Goal: Find specific page/section: Find specific page/section

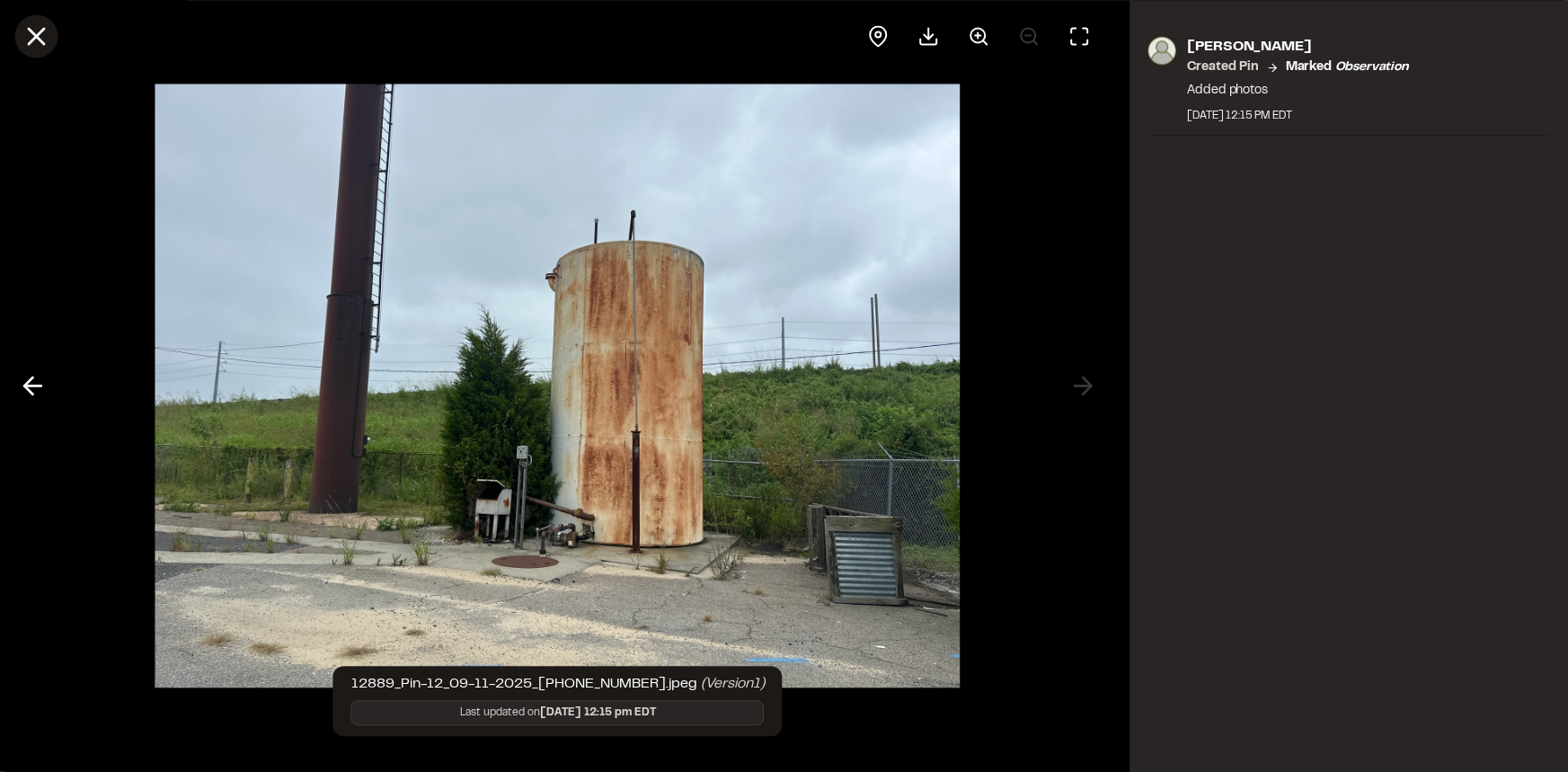
click at [25, 37] on icon at bounding box center [36, 36] width 30 height 30
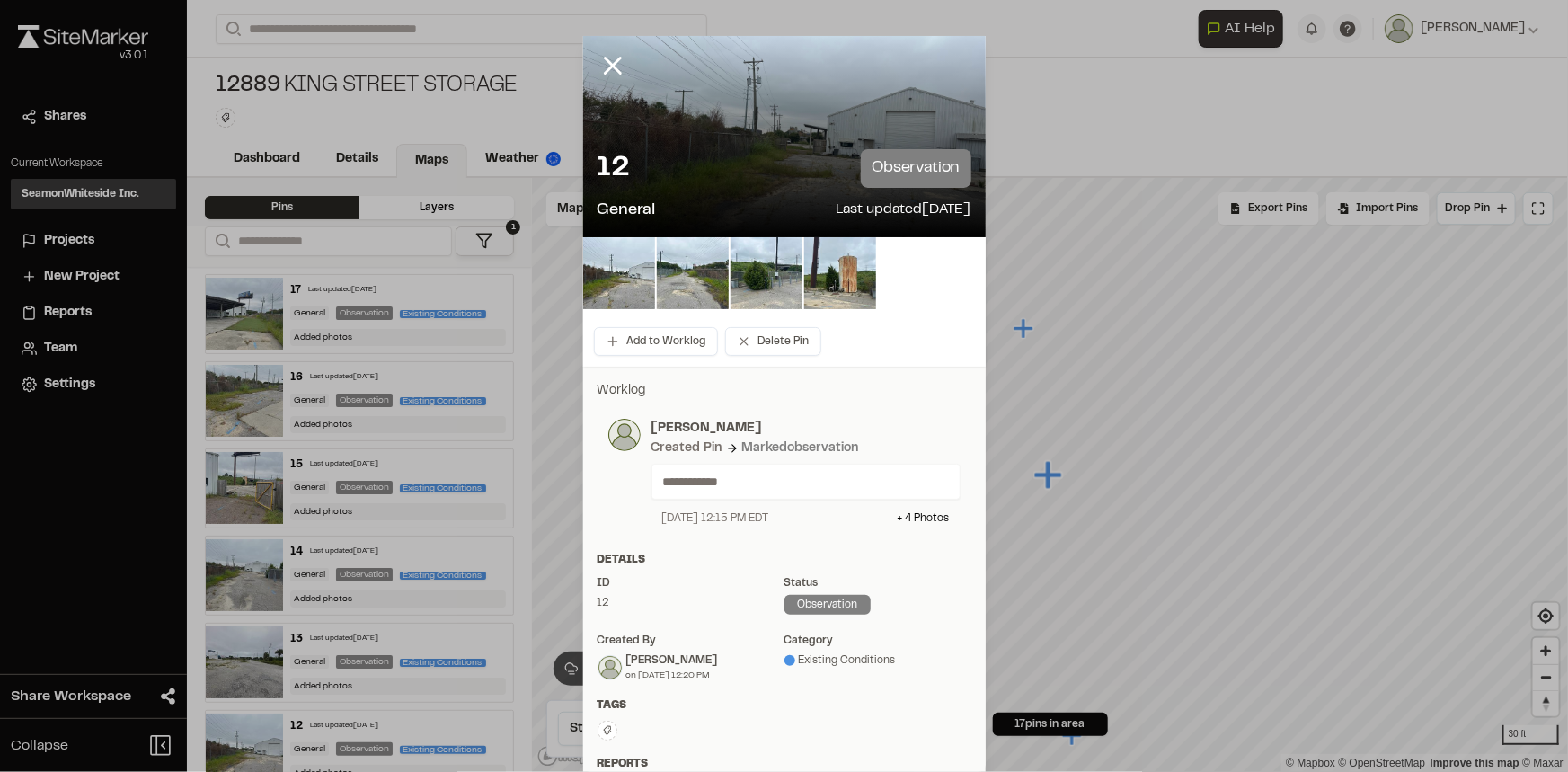
click at [587, 63] on div at bounding box center [626, 79] width 87 height 87
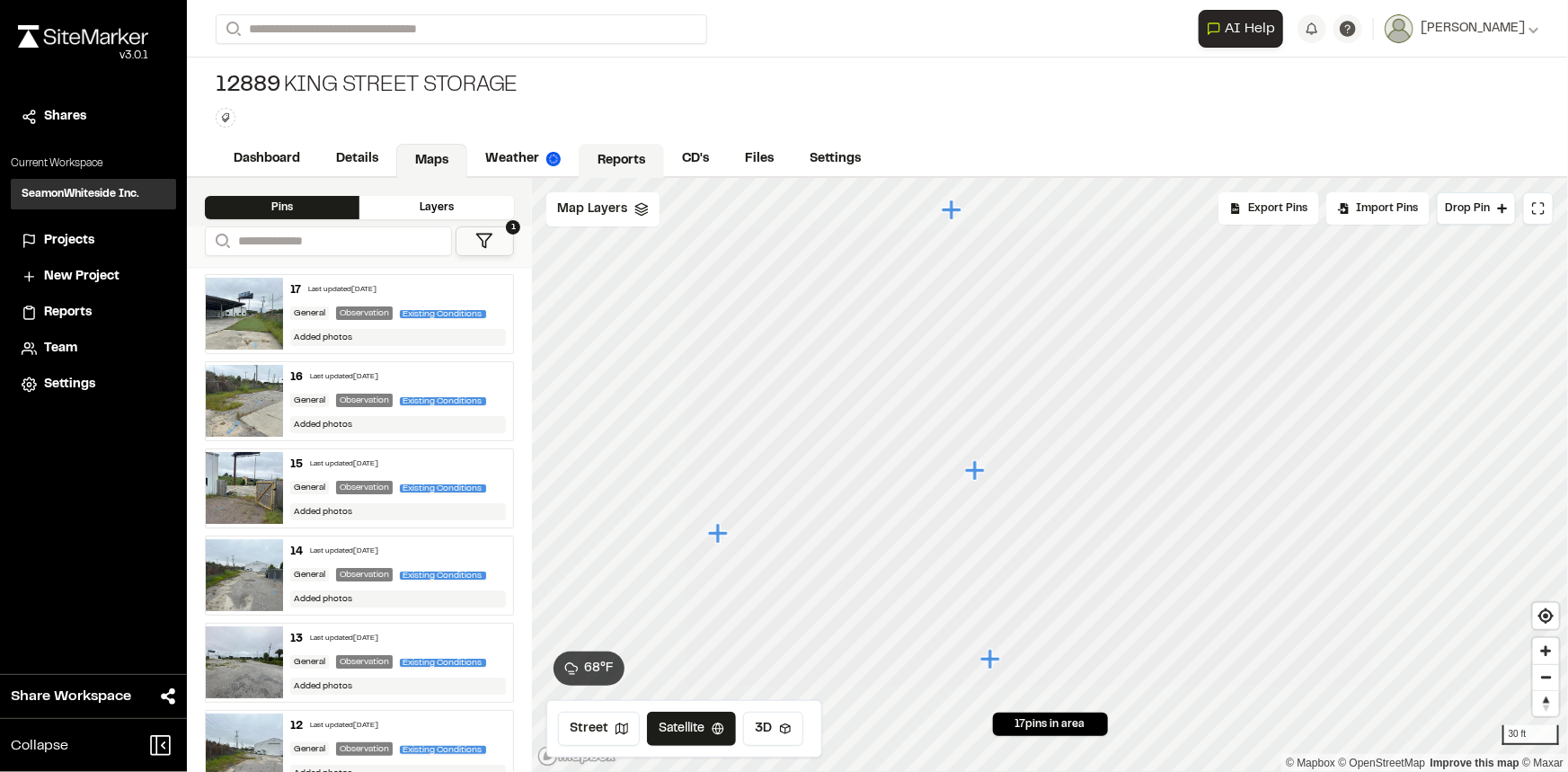
click at [634, 172] on div "**********" at bounding box center [877, 386] width 1381 height 772
click at [857, 274] on icon "Map marker" at bounding box center [863, 273] width 20 height 20
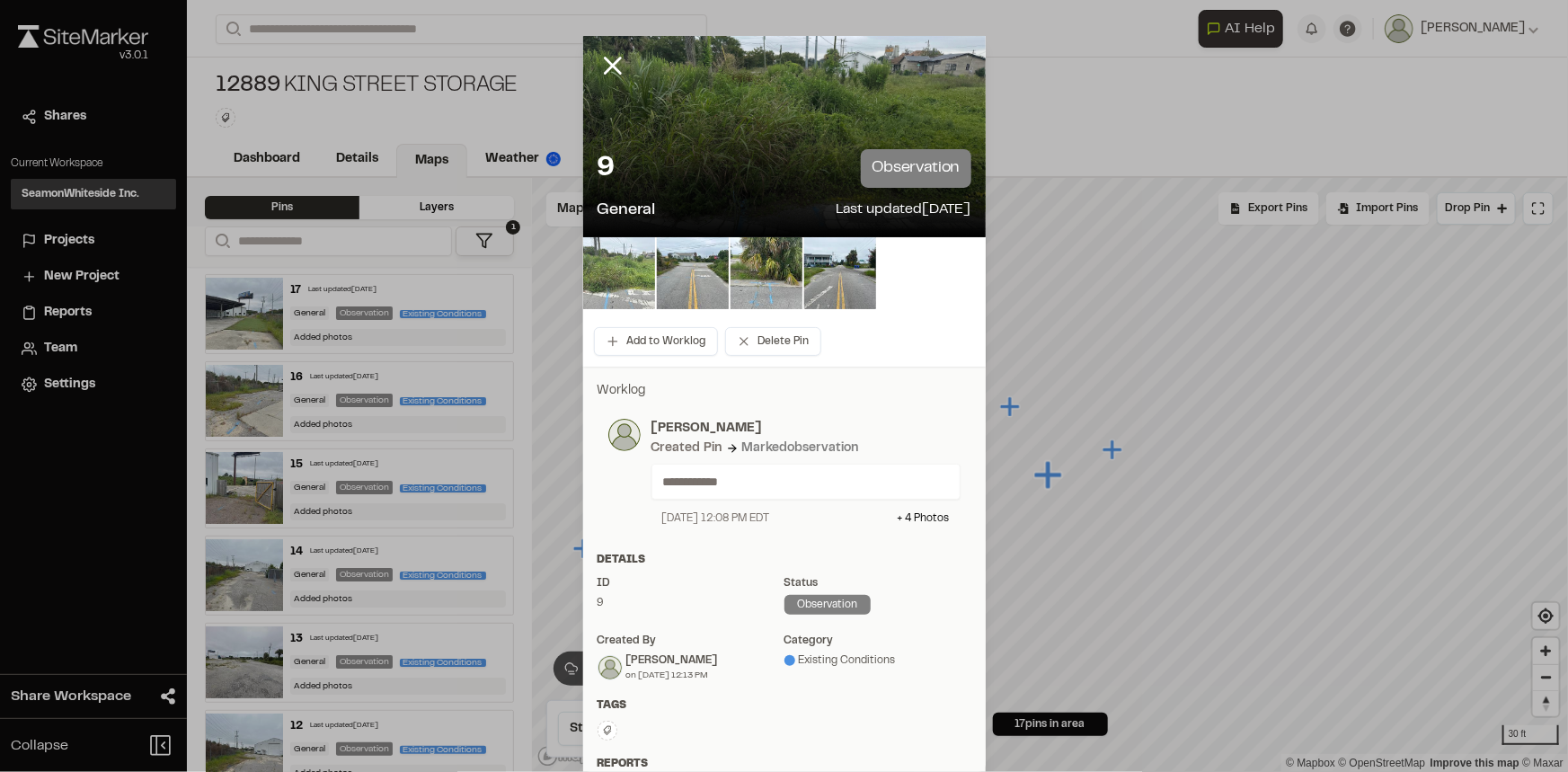
click at [611, 281] on img at bounding box center [620, 273] width 72 height 72
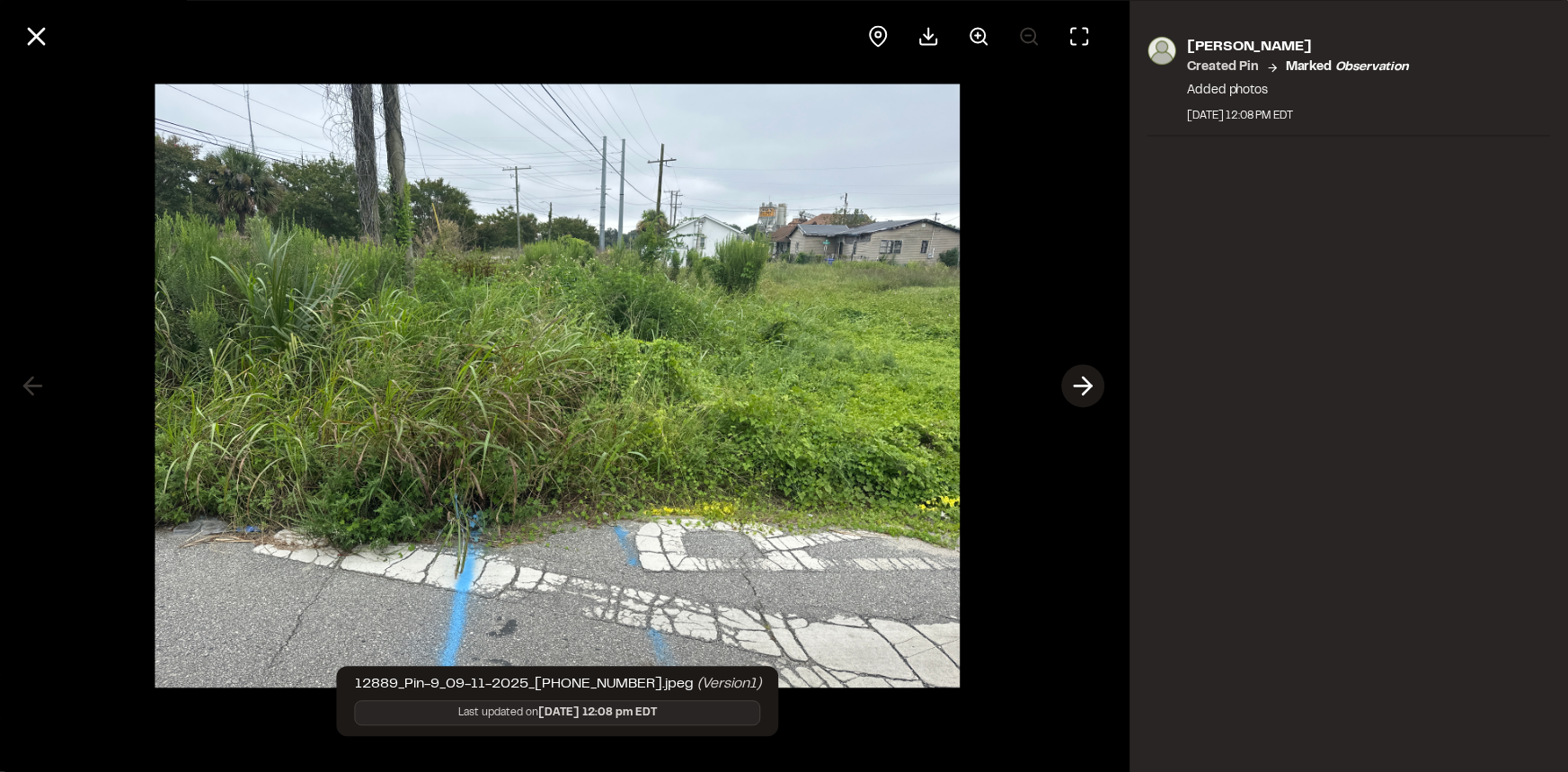
click at [1064, 385] on button at bounding box center [1083, 386] width 43 height 43
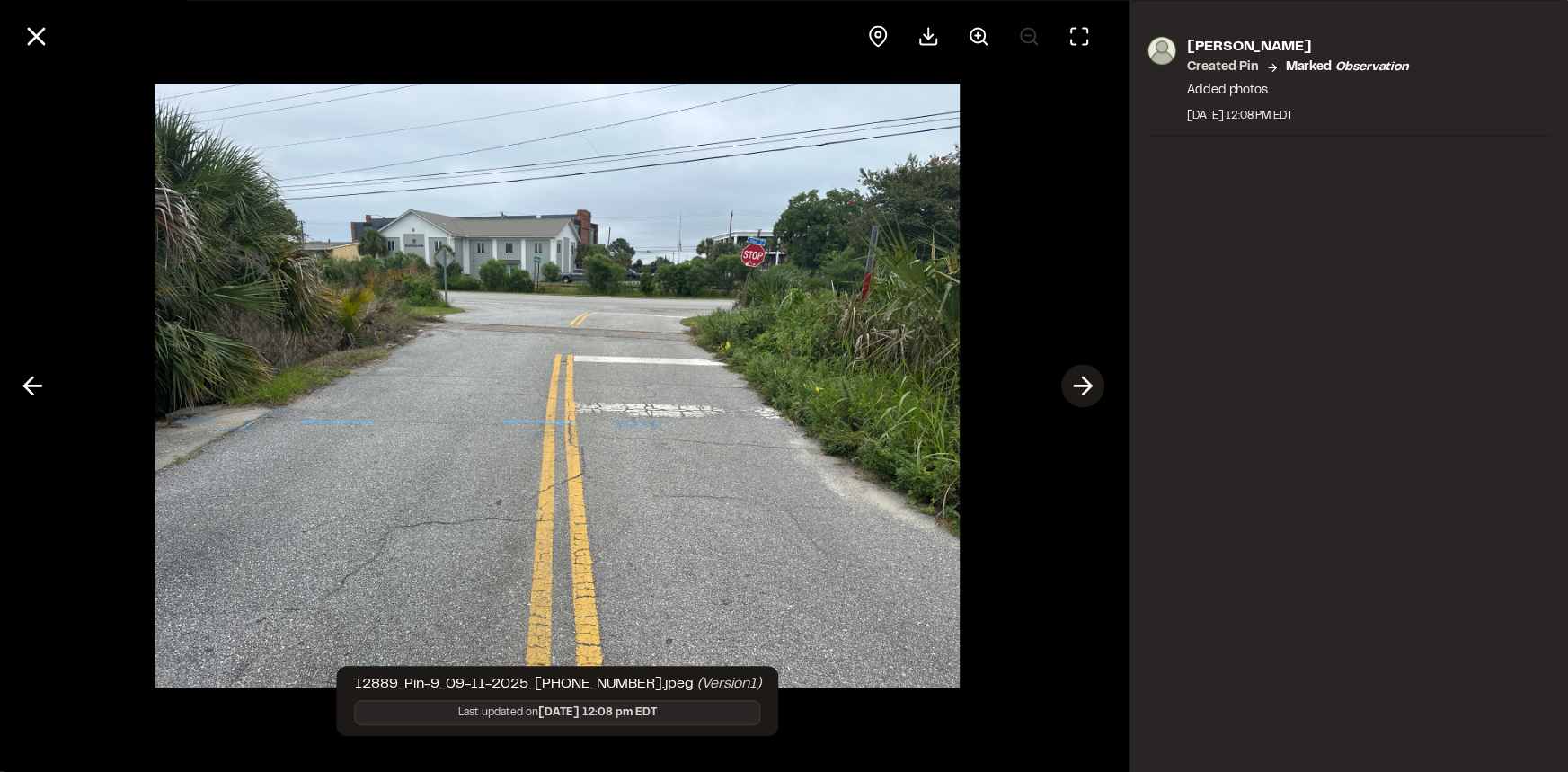
click at [1064, 385] on button at bounding box center [1083, 386] width 43 height 43
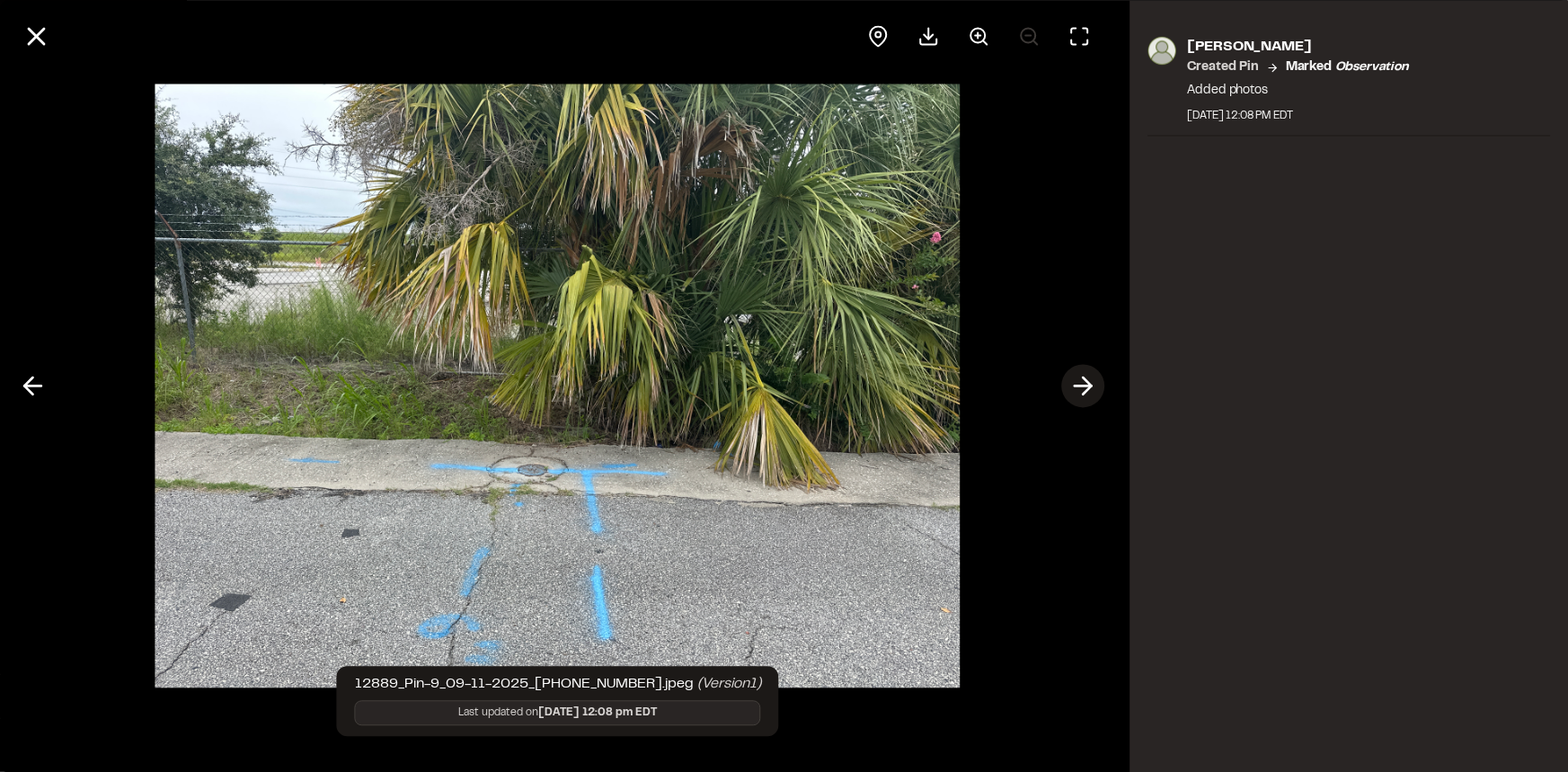
click at [1064, 385] on button at bounding box center [1083, 386] width 43 height 43
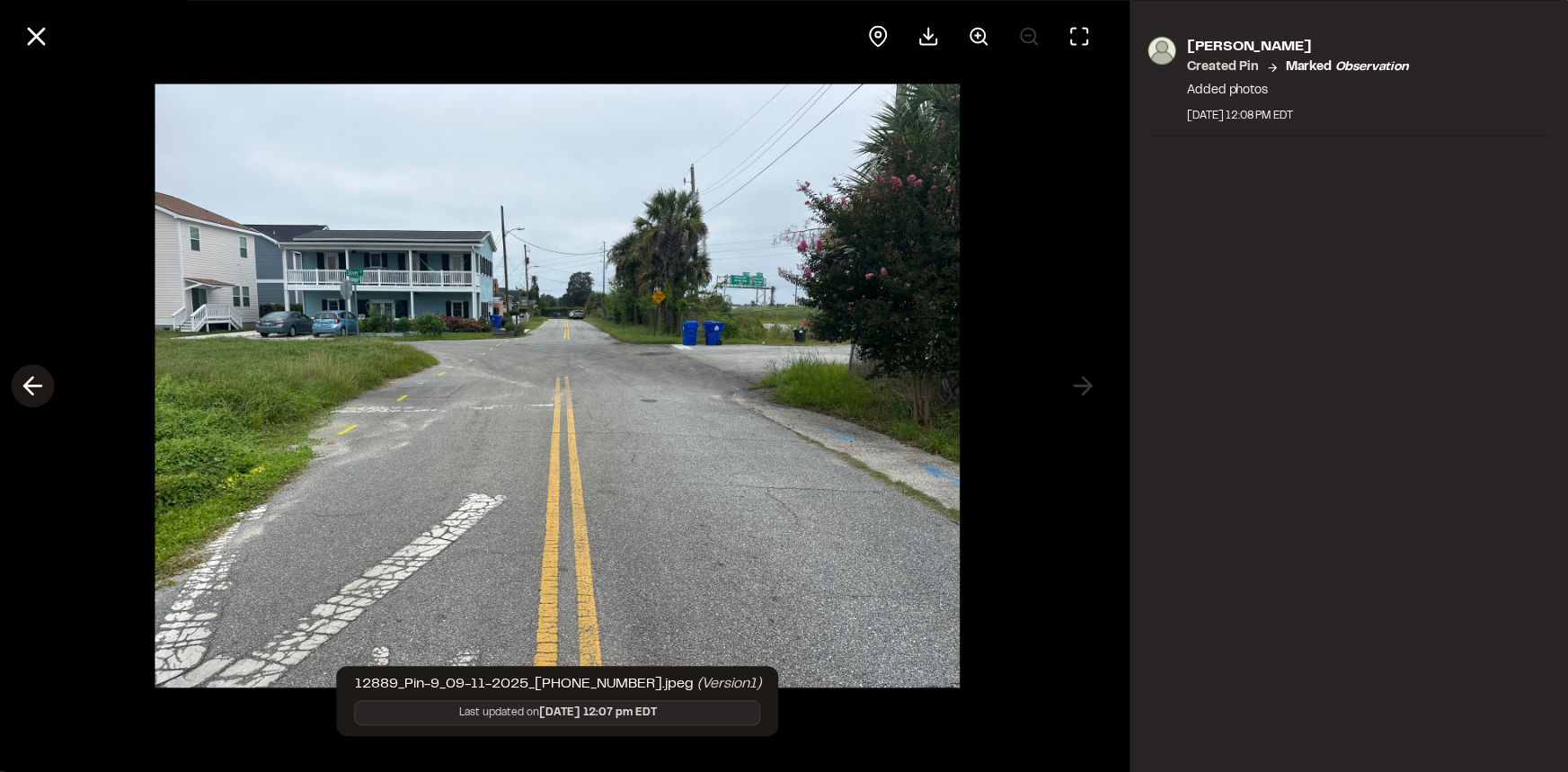
click at [49, 375] on button at bounding box center [31, 386] width 43 height 43
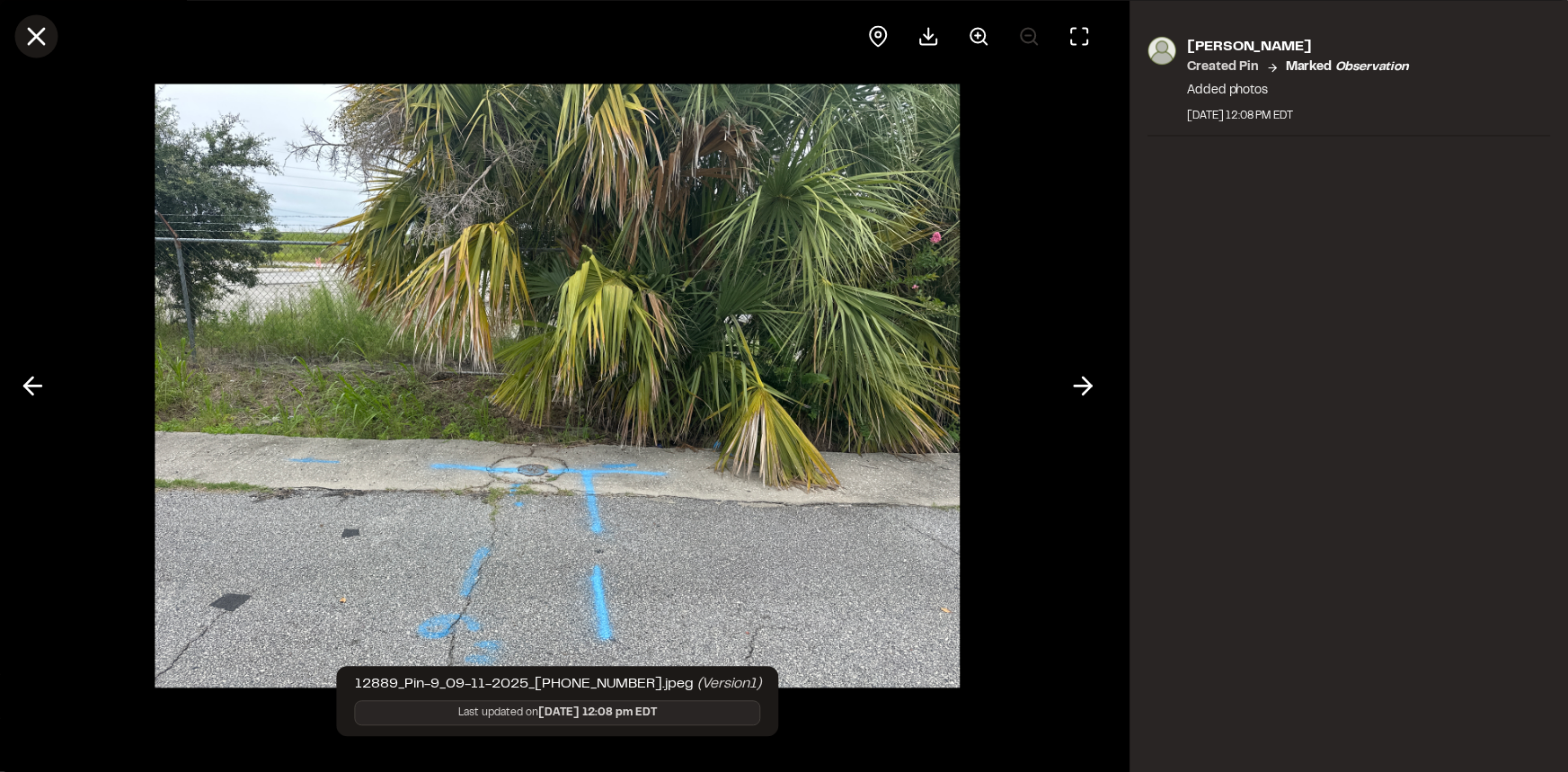
click at [33, 33] on line at bounding box center [36, 36] width 15 height 15
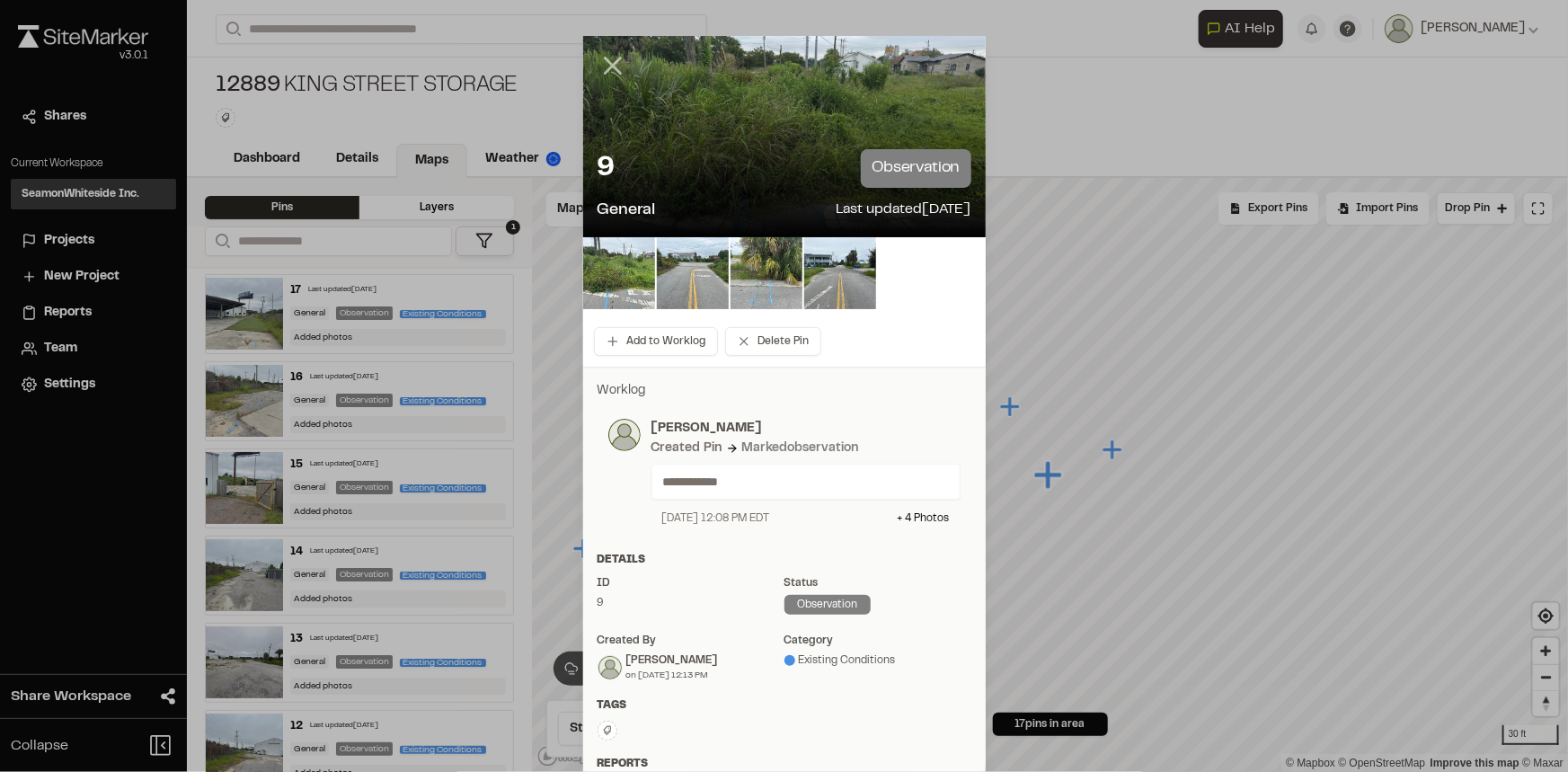
click at [604, 60] on icon at bounding box center [613, 66] width 30 height 30
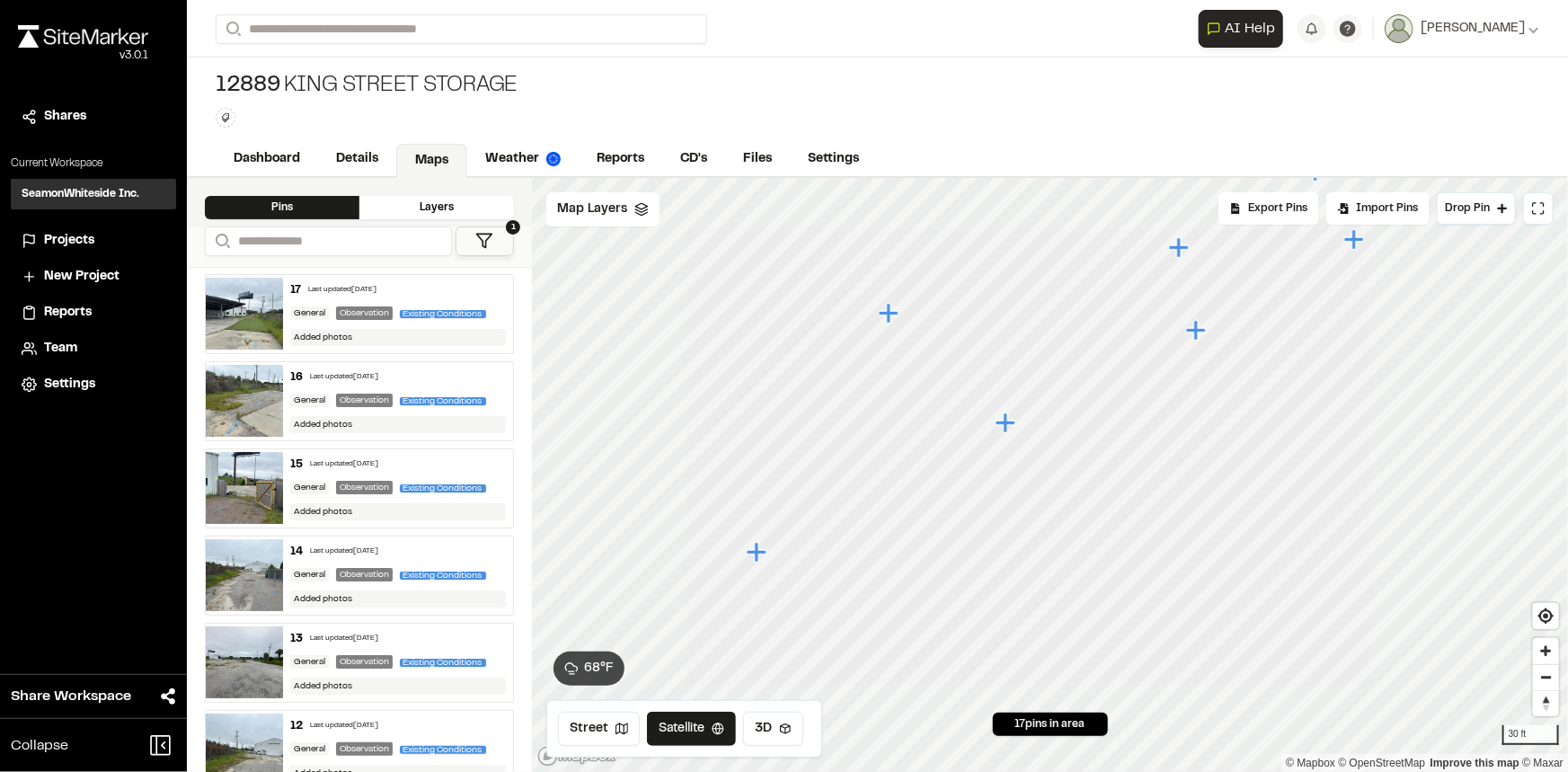
click at [760, 554] on icon "Map marker" at bounding box center [756, 551] width 20 height 20
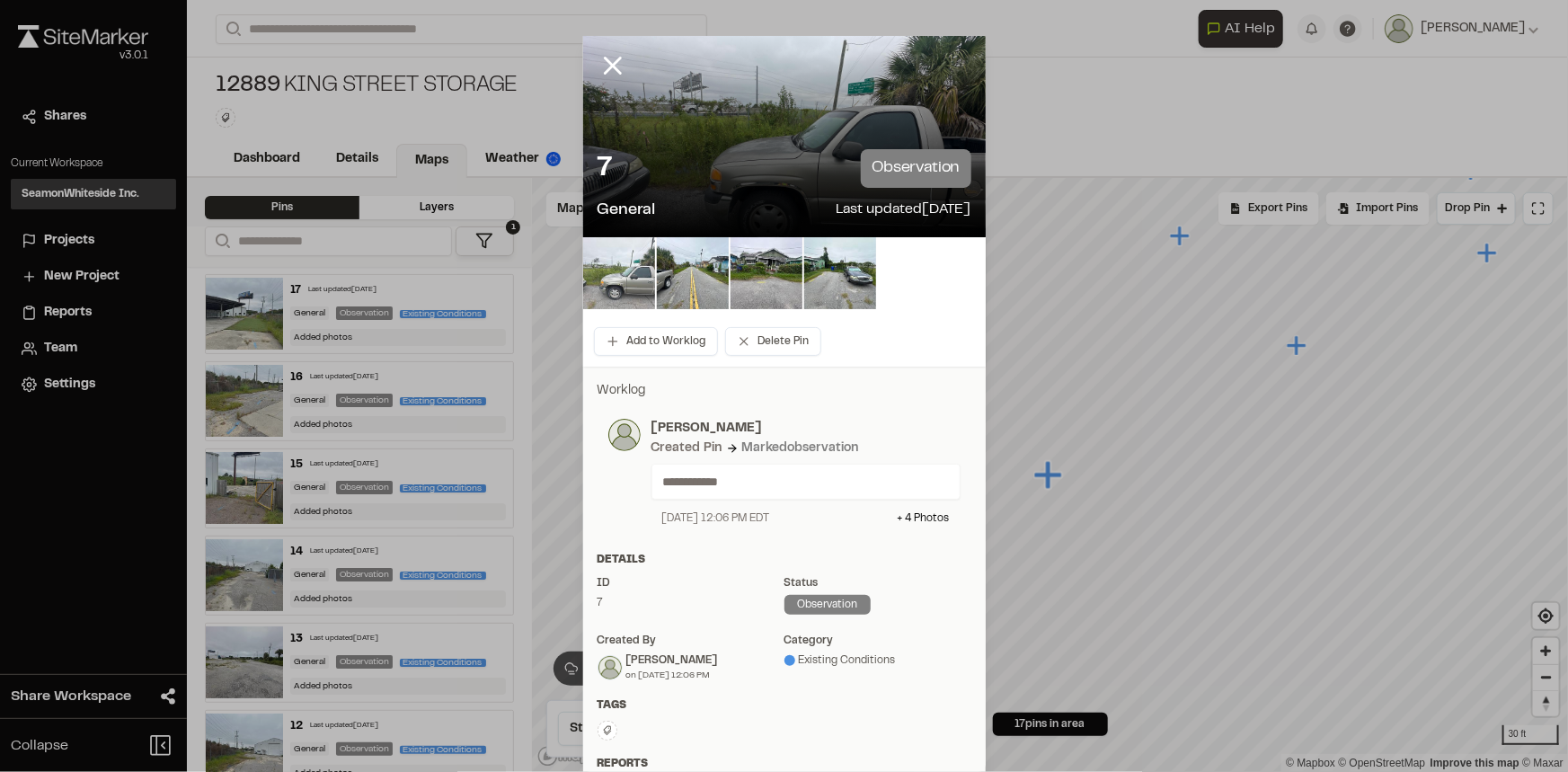
click at [634, 251] on img at bounding box center [620, 273] width 72 height 72
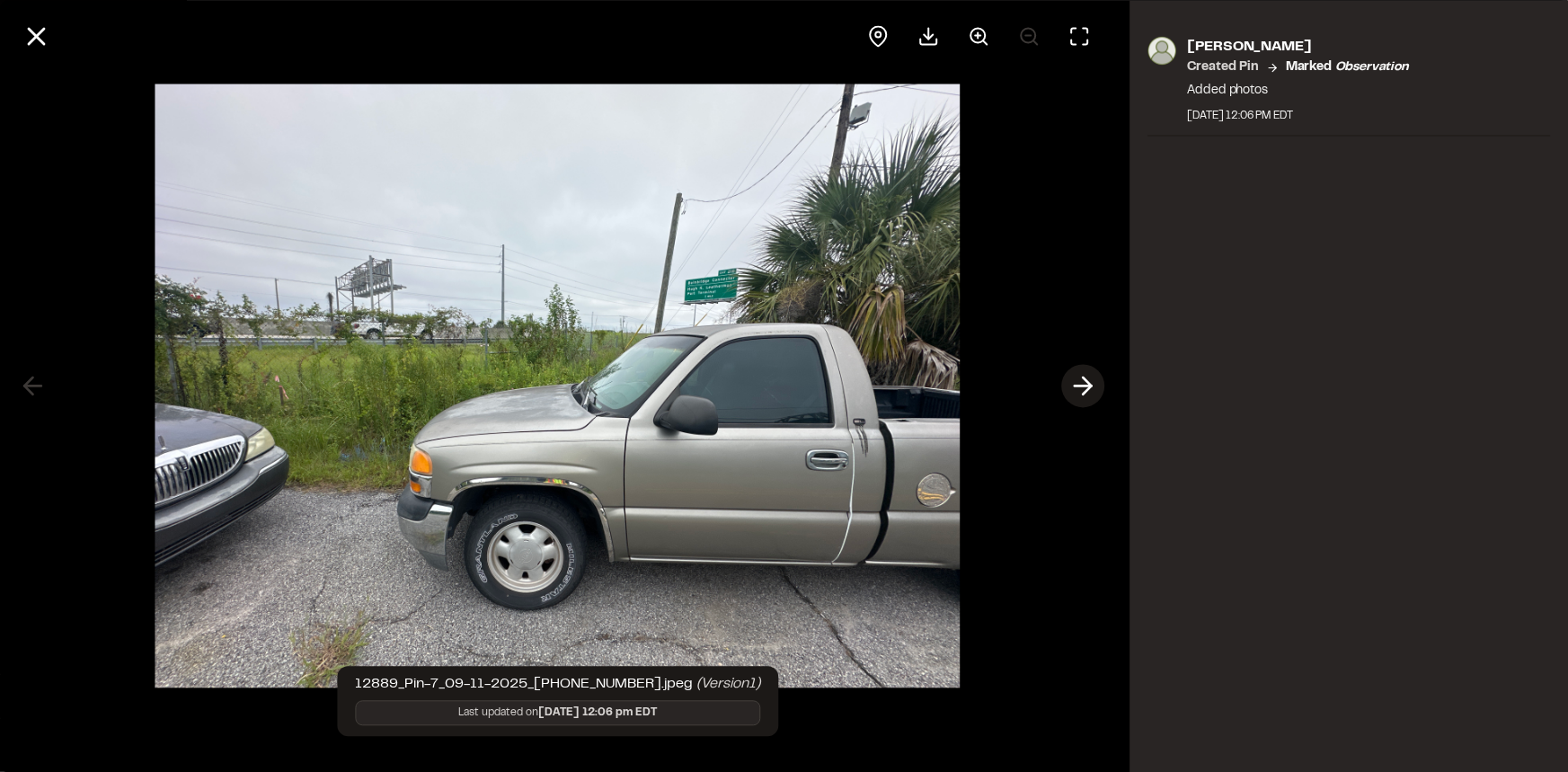
click at [1081, 382] on icon at bounding box center [1083, 386] width 29 height 30
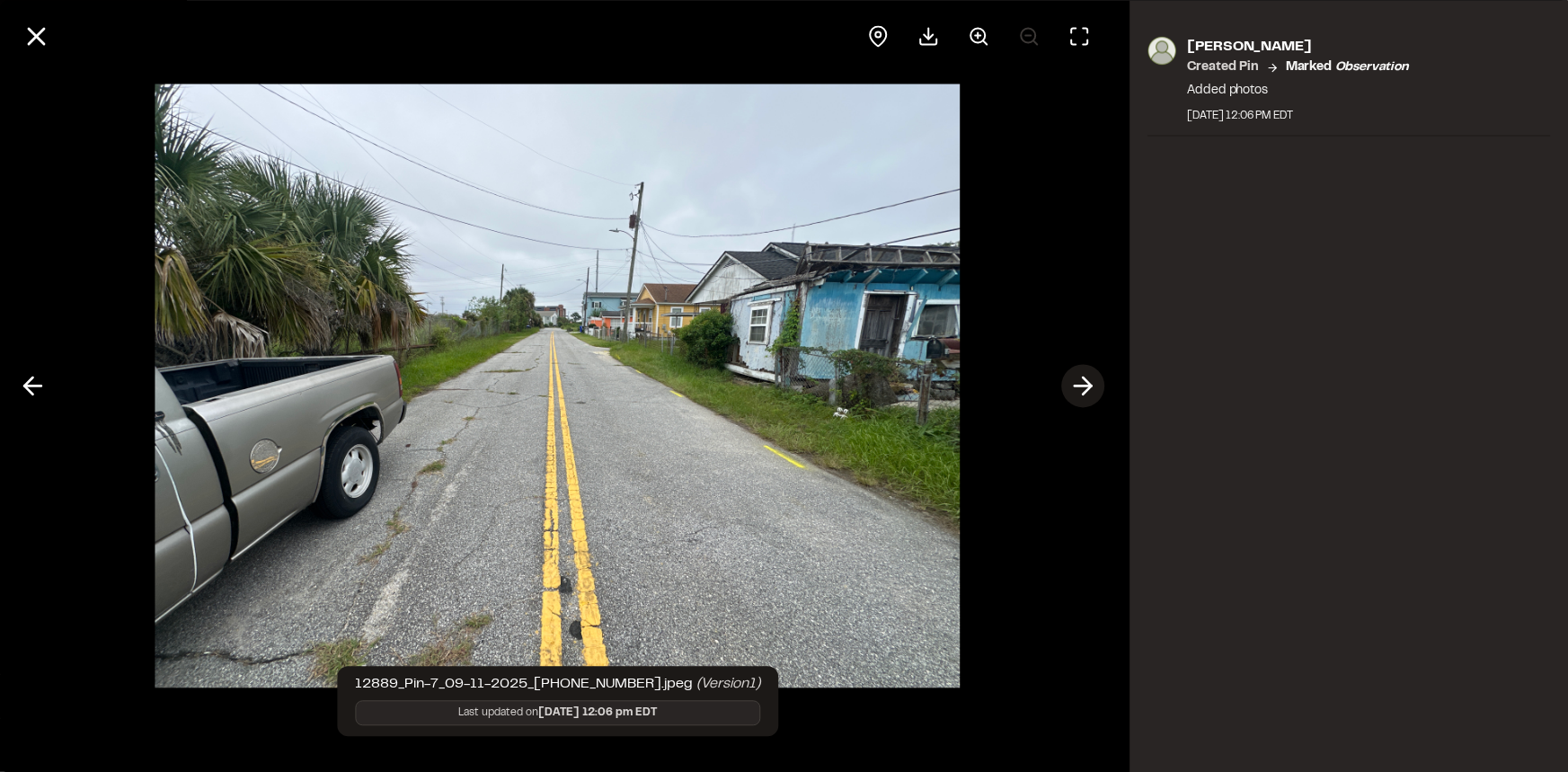
click at [1081, 382] on icon at bounding box center [1083, 386] width 29 height 30
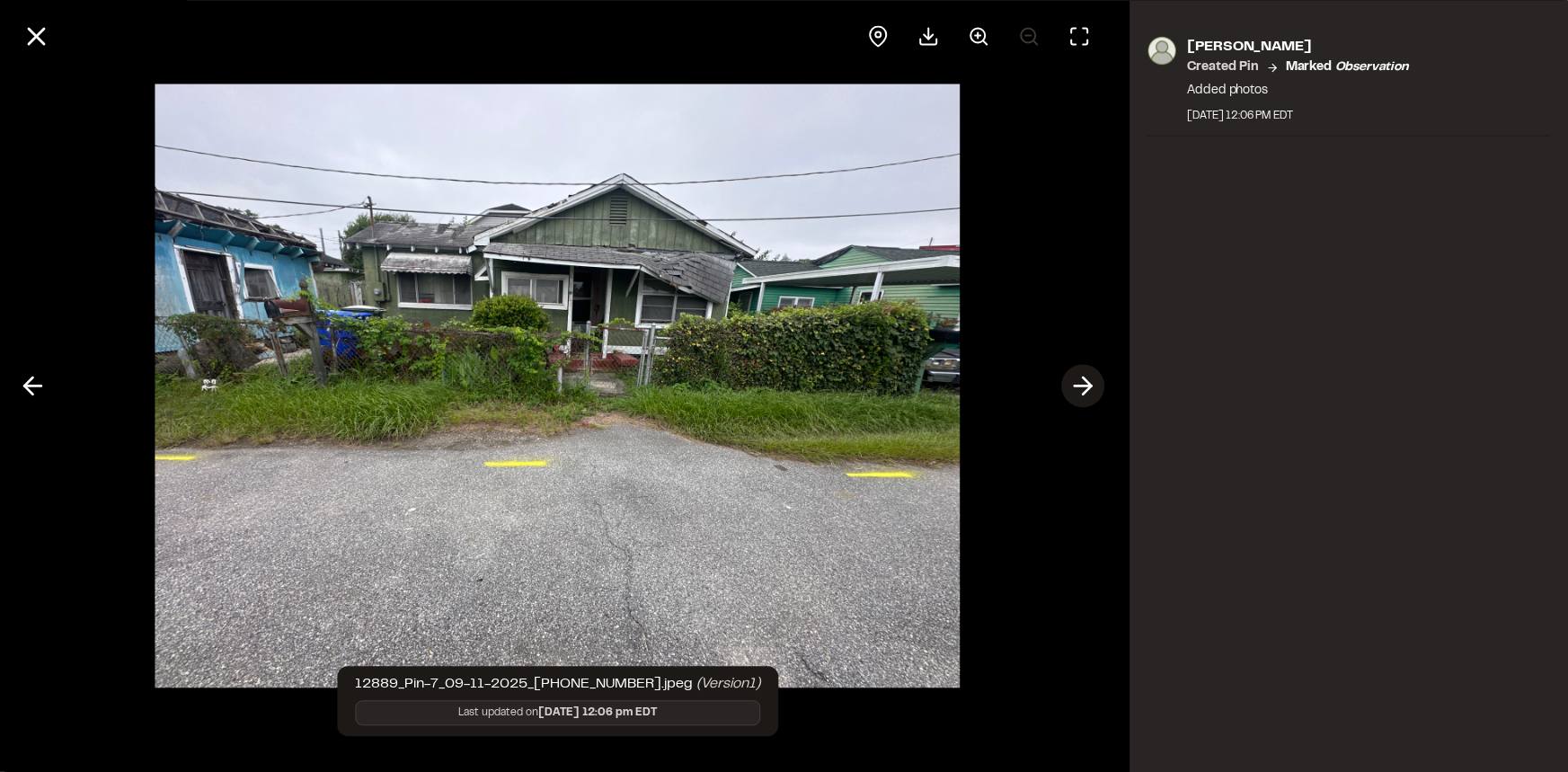
click at [1081, 382] on icon at bounding box center [1083, 386] width 29 height 30
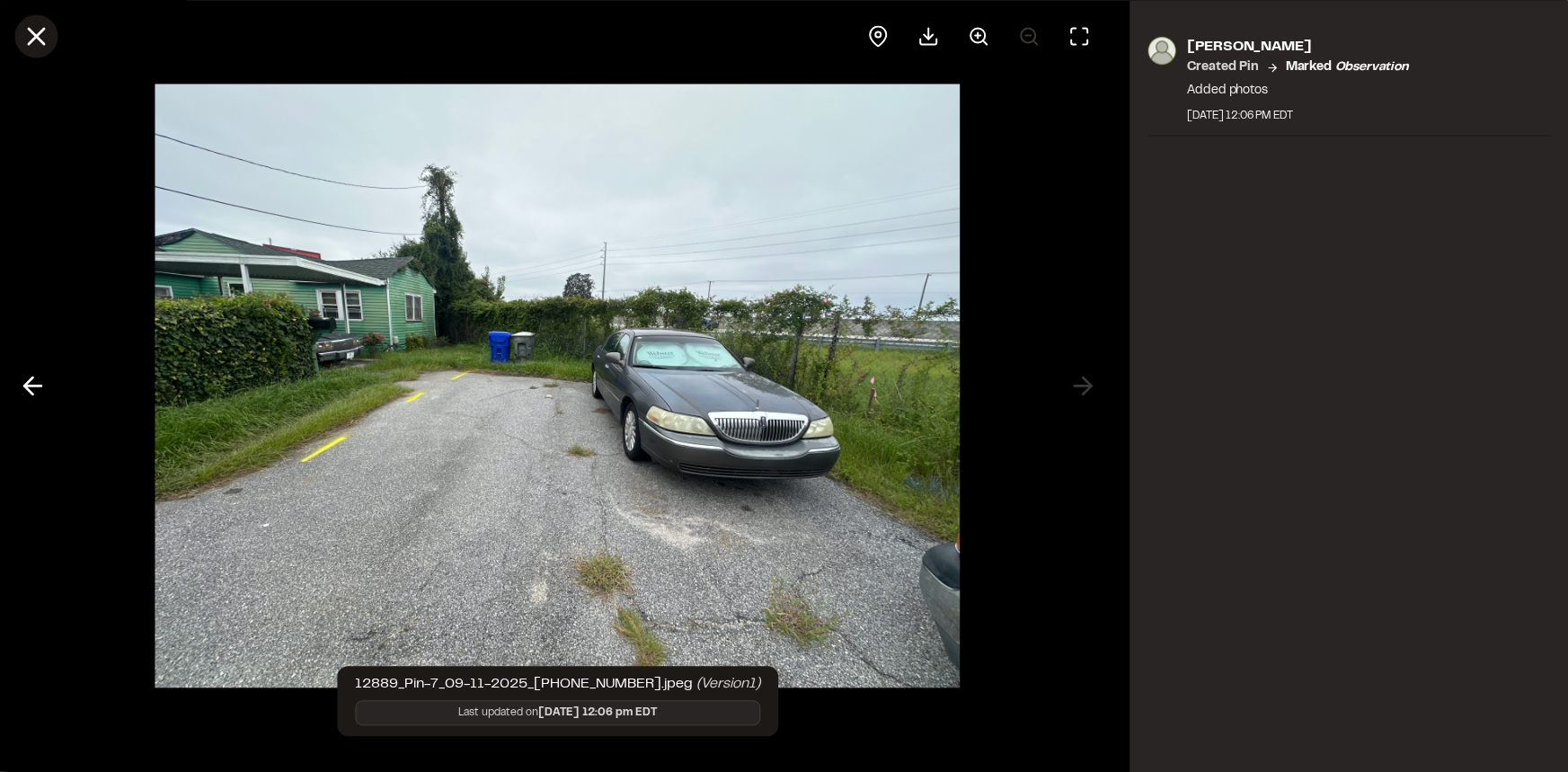
click at [30, 40] on line at bounding box center [36, 36] width 15 height 15
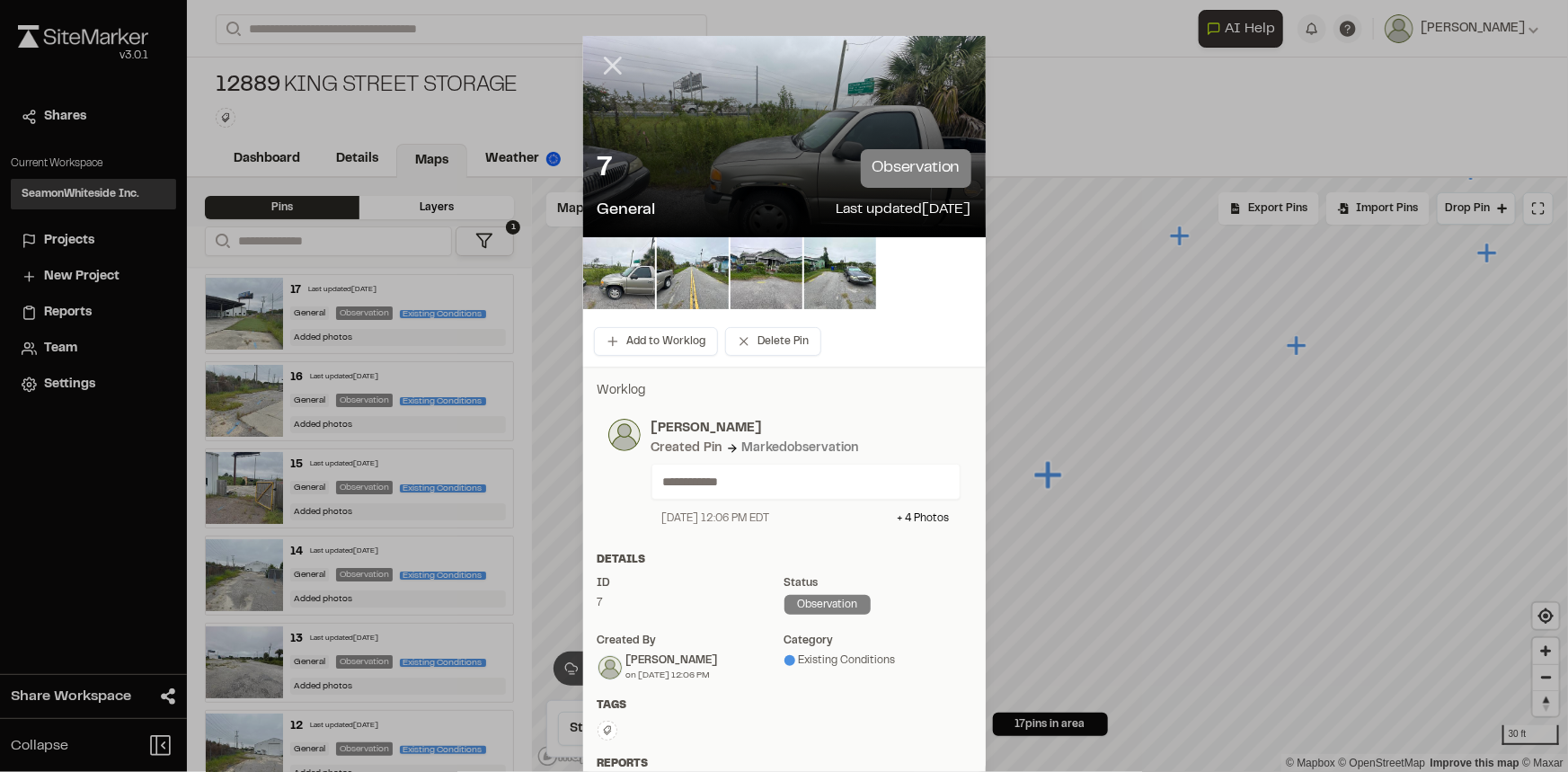
click at [608, 68] on line at bounding box center [612, 66] width 15 height 15
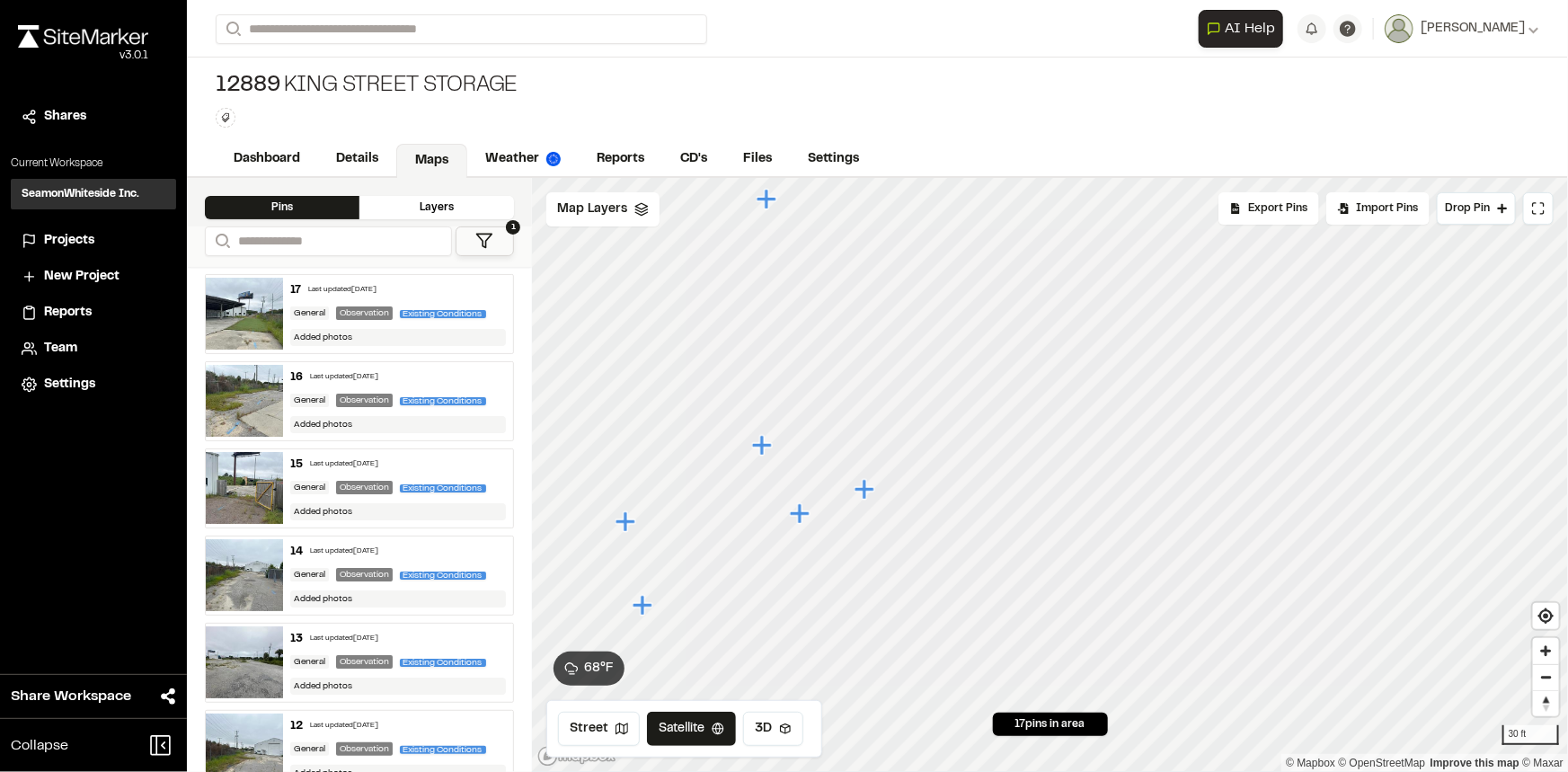
click at [871, 485] on icon "Map marker" at bounding box center [866, 489] width 24 height 24
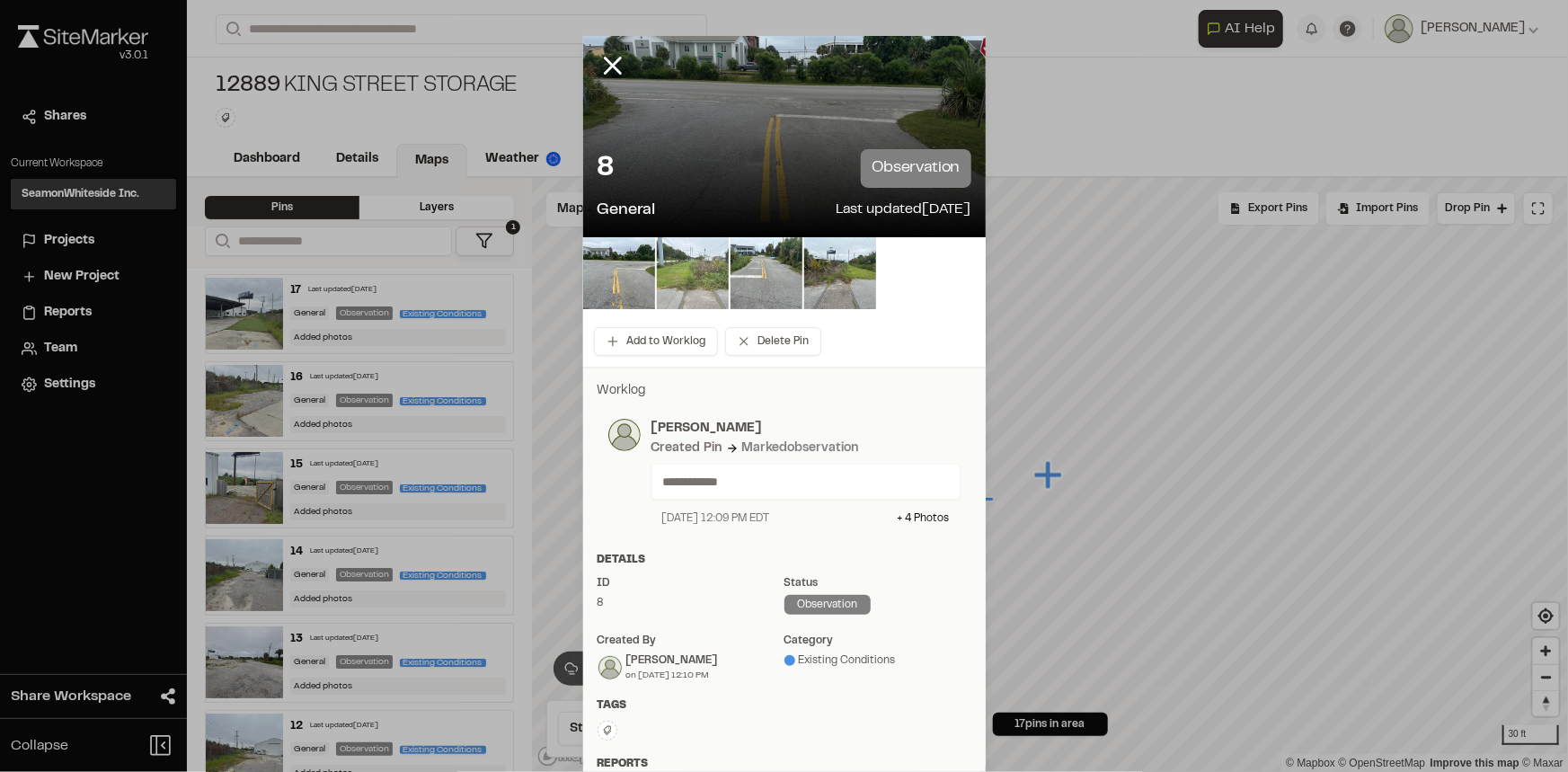
click at [657, 272] on img at bounding box center [693, 273] width 72 height 72
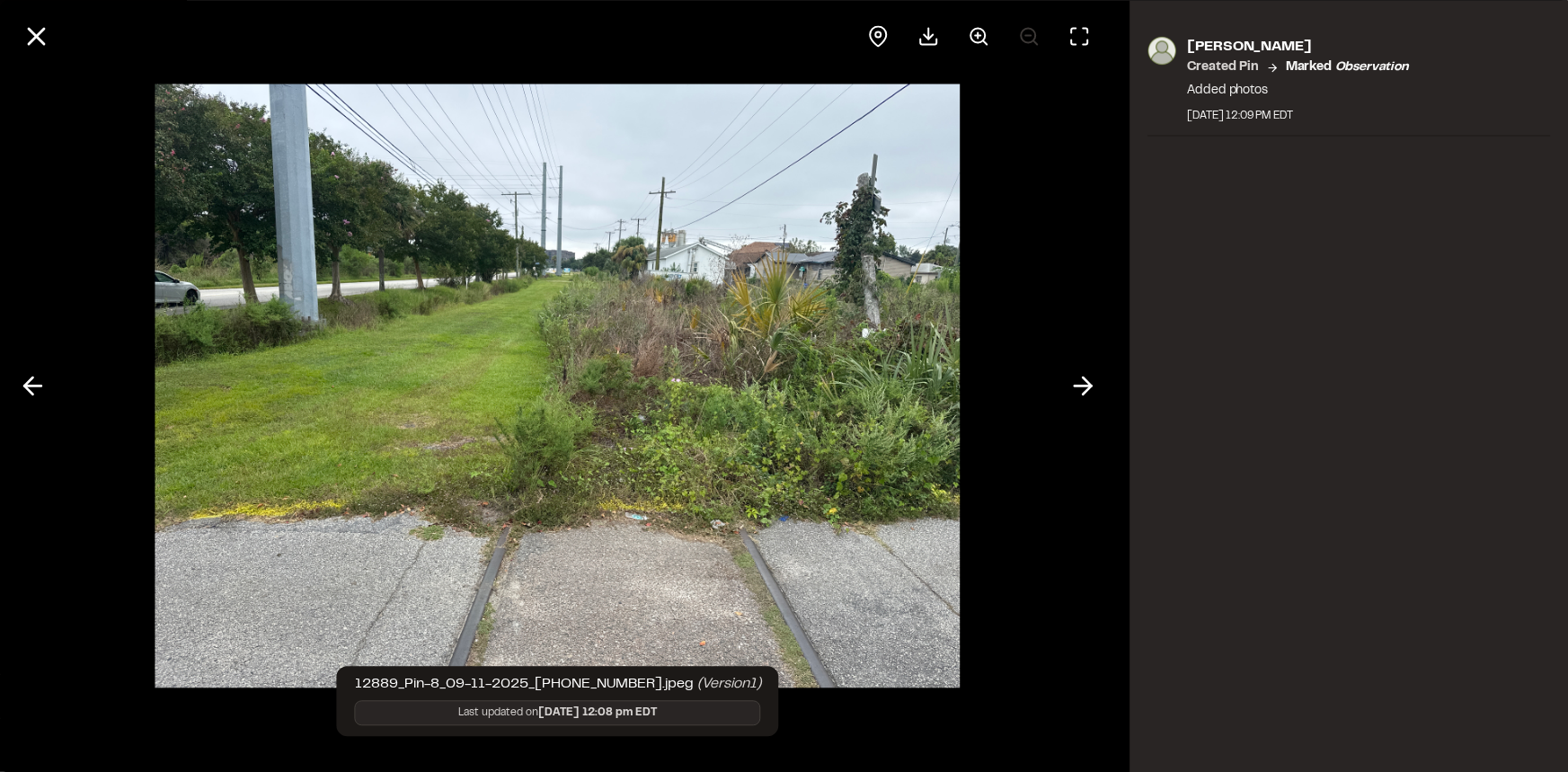
click at [1044, 391] on div at bounding box center [558, 386] width 1116 height 772
click at [1084, 378] on polyline at bounding box center [1087, 386] width 8 height 17
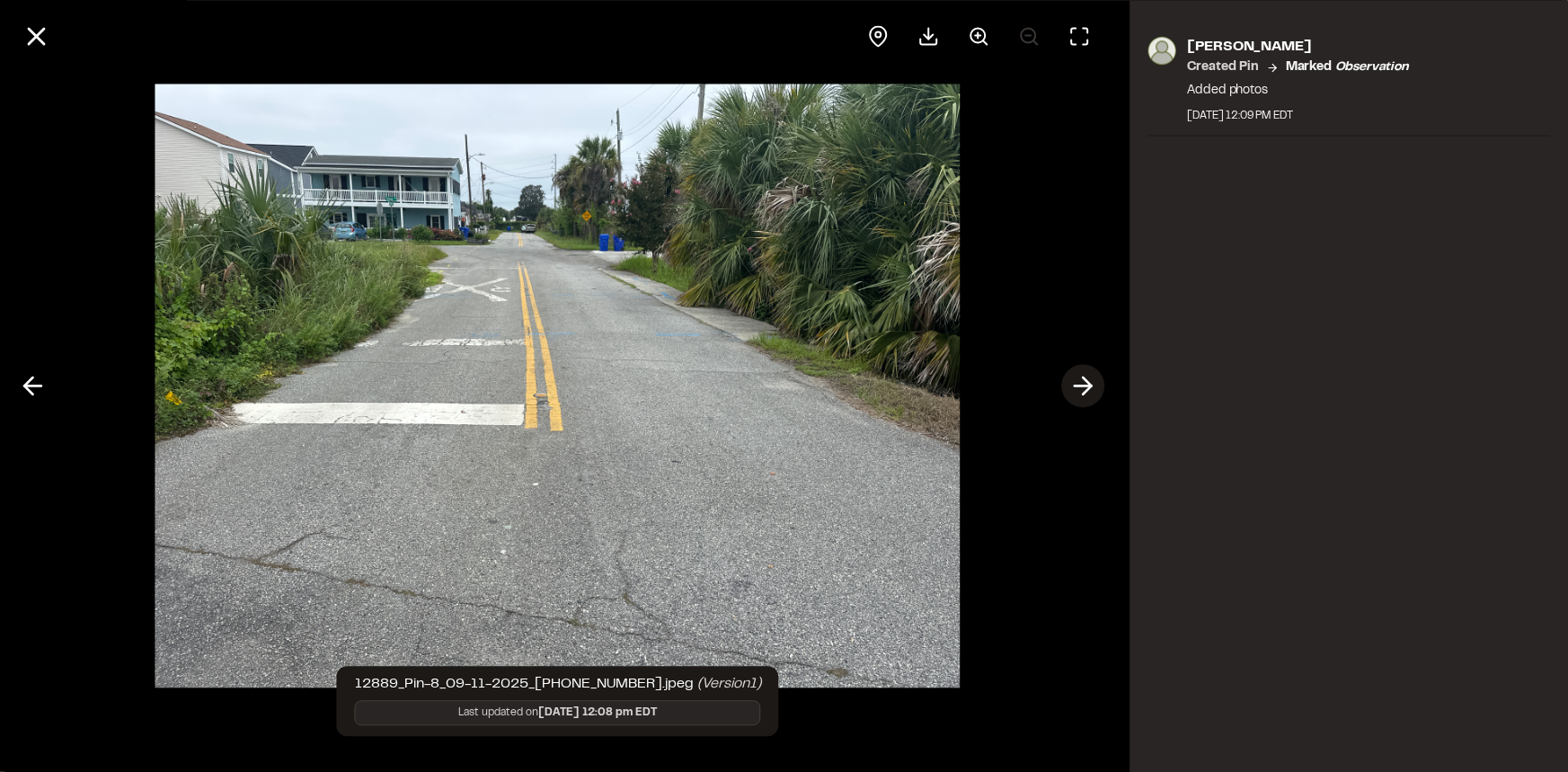
click at [1084, 378] on polyline at bounding box center [1087, 386] width 8 height 17
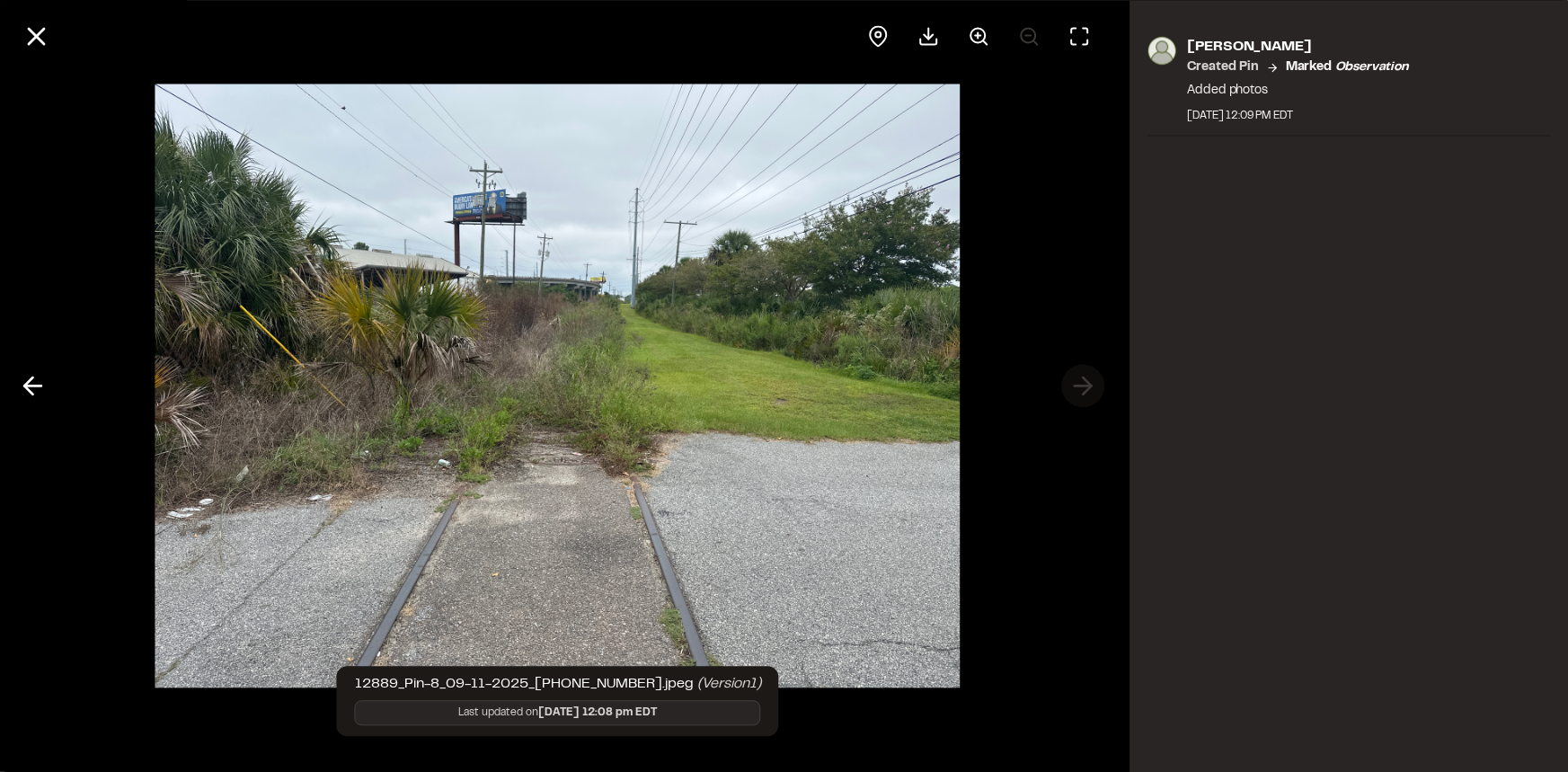
click at [1084, 378] on div at bounding box center [558, 386] width 1116 height 772
click at [35, 46] on icon at bounding box center [36, 36] width 30 height 30
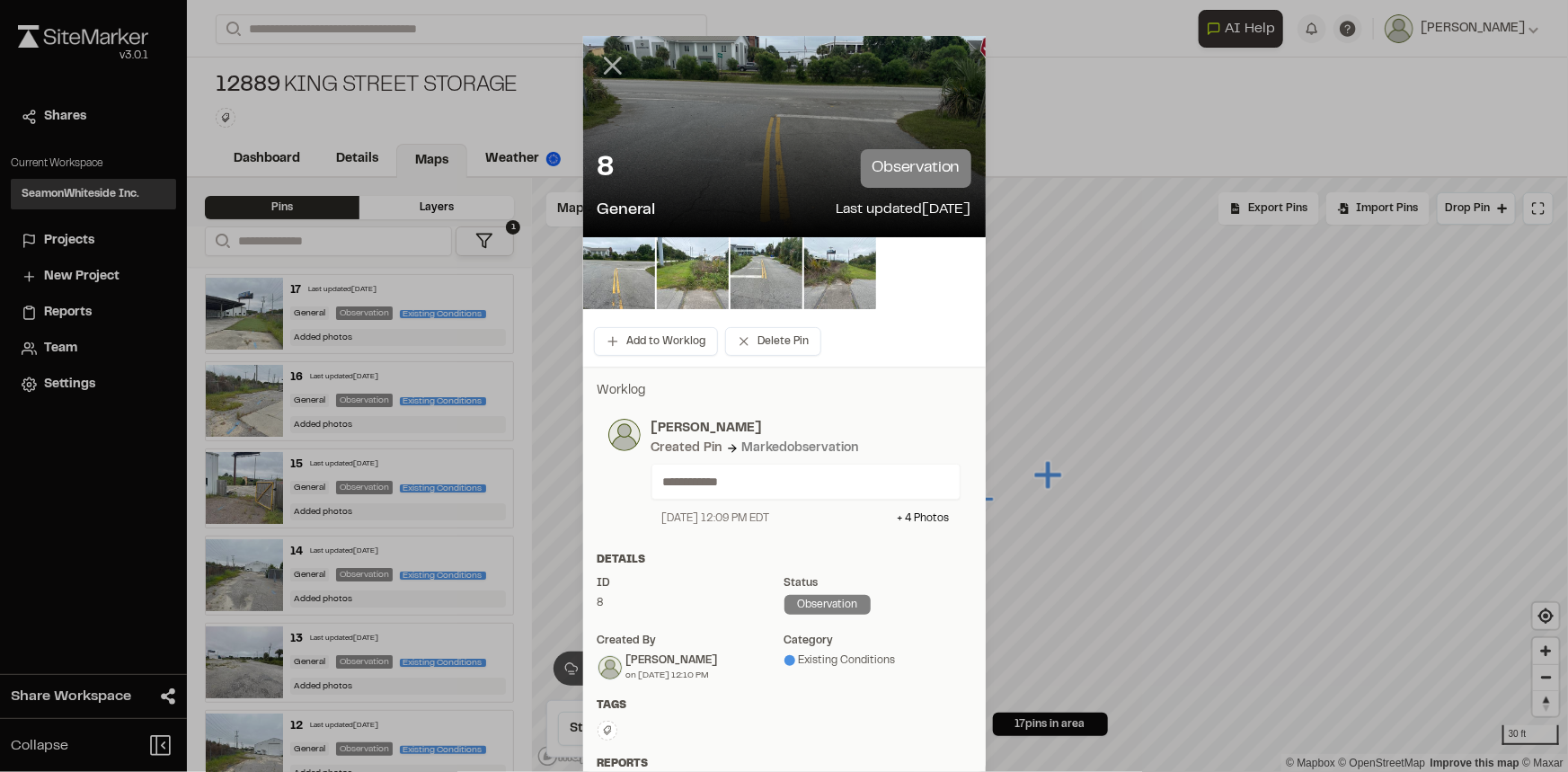
click at [615, 72] on line at bounding box center [612, 66] width 15 height 15
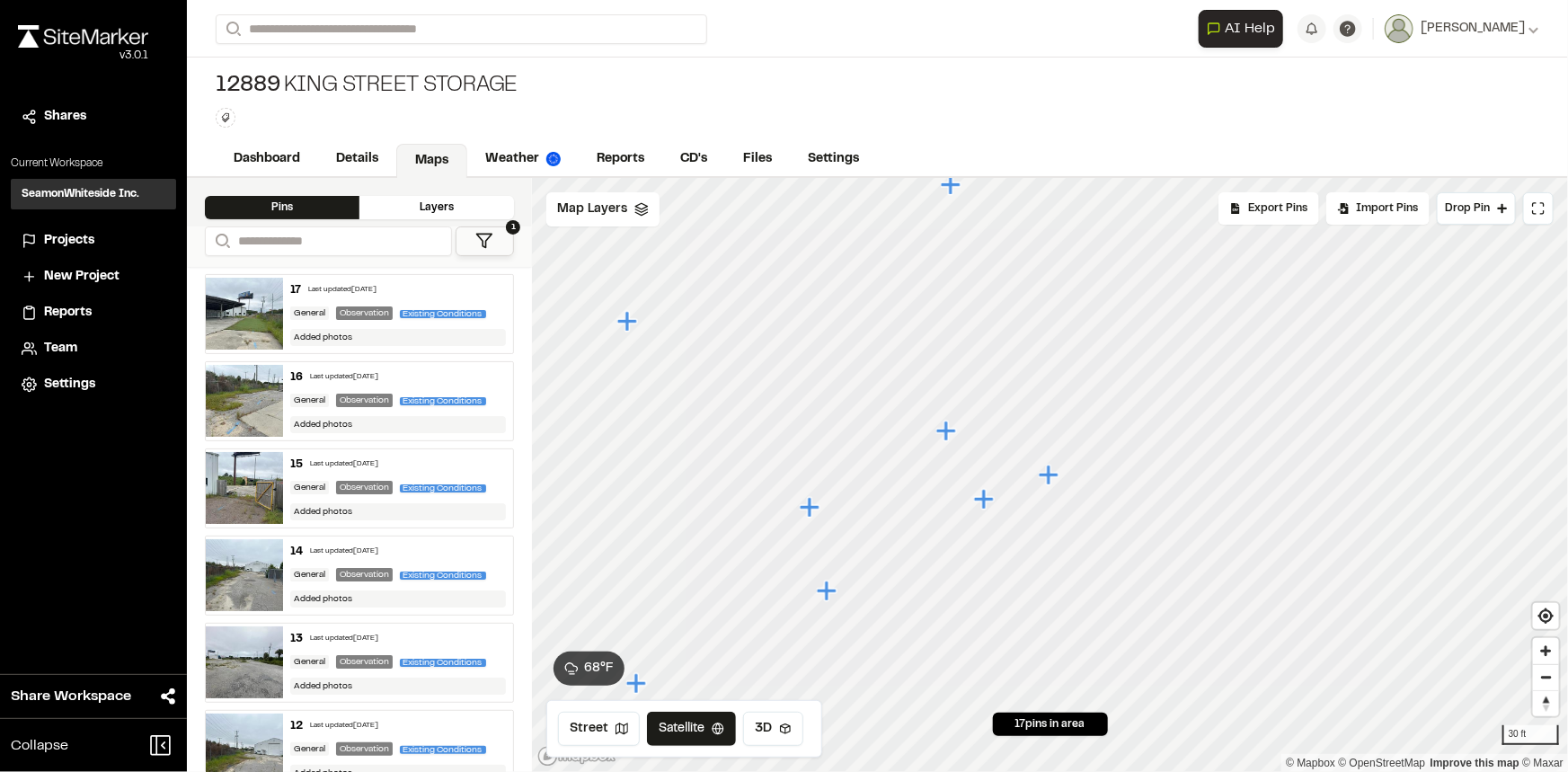
click at [949, 430] on icon "Map marker" at bounding box center [946, 430] width 20 height 20
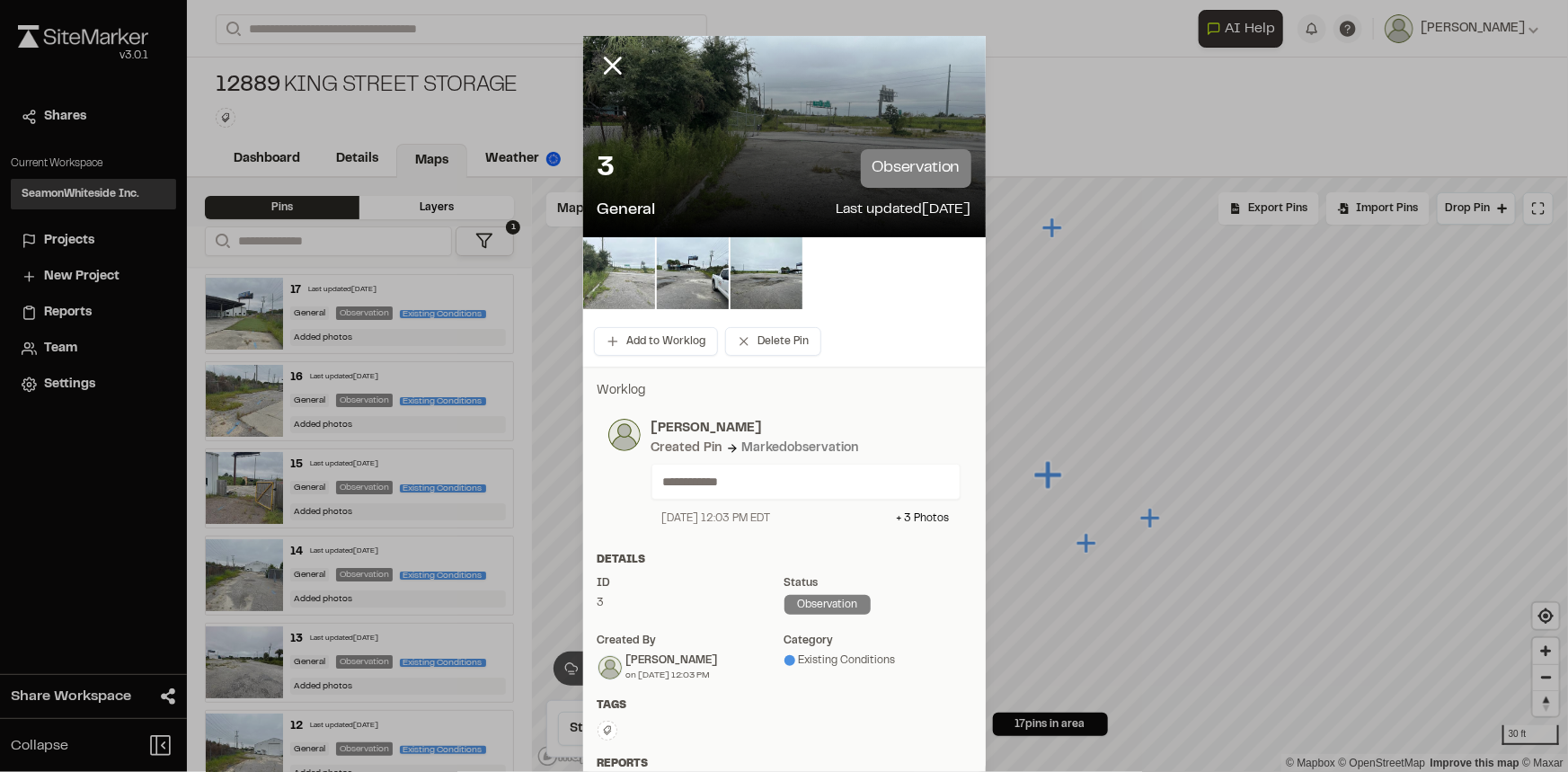
click at [600, 259] on img at bounding box center [620, 273] width 72 height 72
